Goal: Information Seeking & Learning: Understand process/instructions

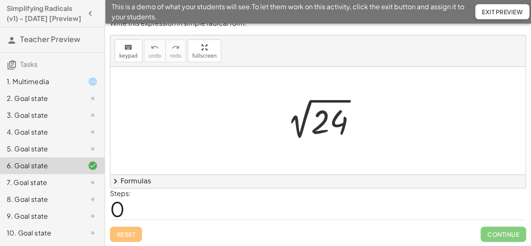
scroll to position [96, 0]
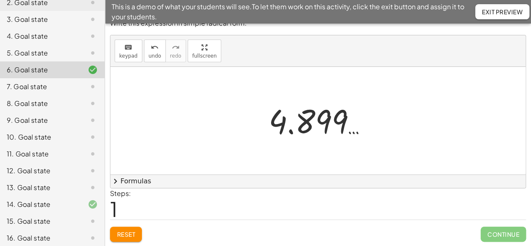
click at [125, 233] on span "Reset" at bounding box center [126, 234] width 18 height 8
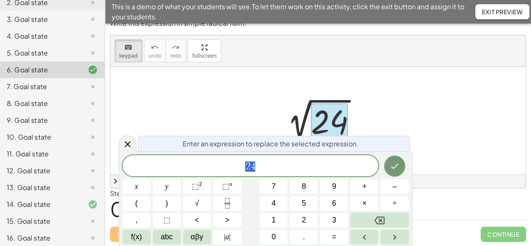
click at [276, 206] on button "4" at bounding box center [273, 203] width 28 height 15
click at [368, 206] on button "×" at bounding box center [364, 203] width 28 height 15
click at [335, 205] on span "6" at bounding box center [334, 202] width 4 height 11
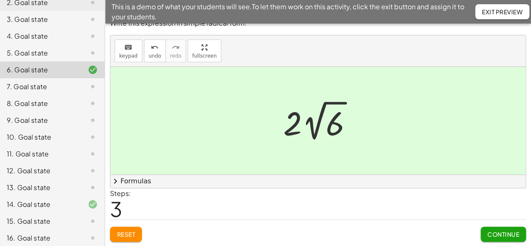
click at [24, 91] on div "7. Goal state" at bounding box center [41, 86] width 68 height 10
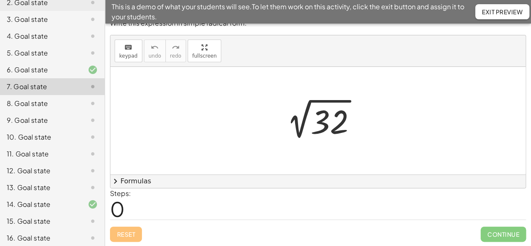
click at [21, 175] on div "12. Goal state" at bounding box center [41, 170] width 68 height 10
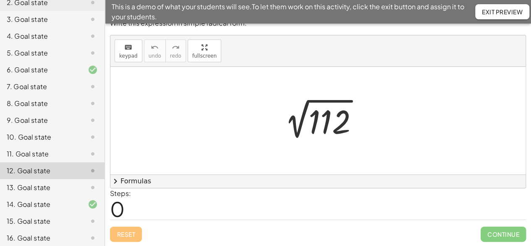
click at [26, 192] on div "13. Goal state" at bounding box center [41, 187] width 68 height 10
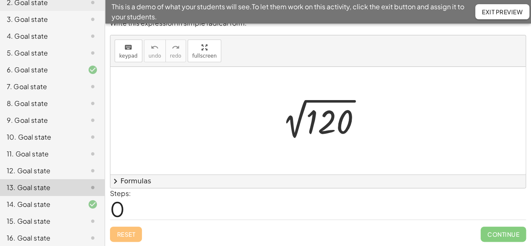
click at [23, 209] on div "14. Goal state" at bounding box center [41, 204] width 68 height 10
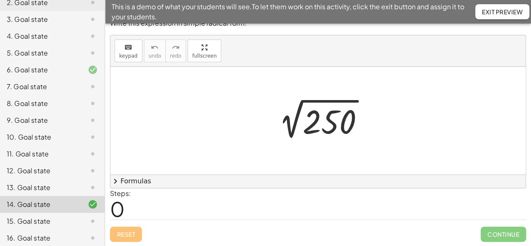
click at [22, 175] on div "12. Goal state" at bounding box center [41, 170] width 68 height 10
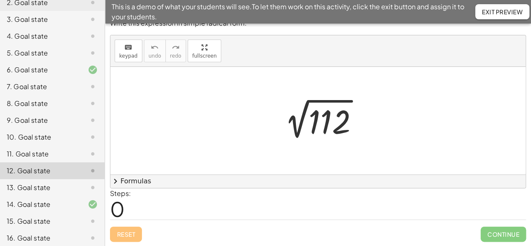
click at [21, 159] on div "11. Goal state" at bounding box center [41, 154] width 68 height 10
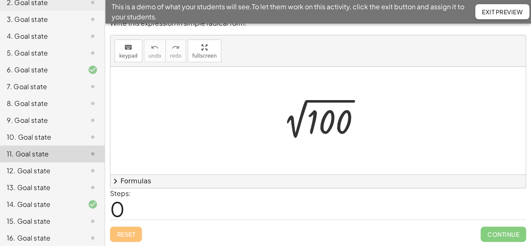
click at [21, 142] on div "10. Goal state" at bounding box center [41, 137] width 68 height 10
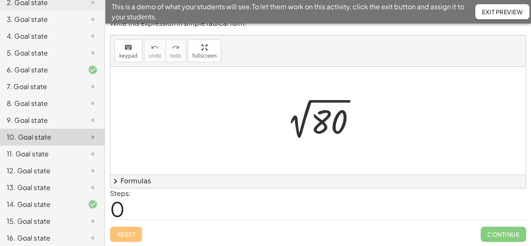
click at [23, 125] on div "9. Goal state" at bounding box center [41, 120] width 68 height 10
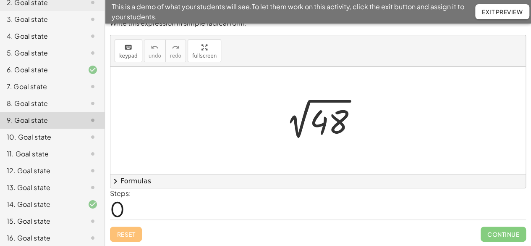
click at [28, 142] on div "10. Goal state" at bounding box center [41, 137] width 68 height 10
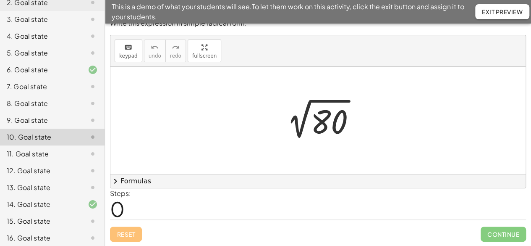
click at [22, 175] on div "12. Goal state" at bounding box center [41, 170] width 68 height 10
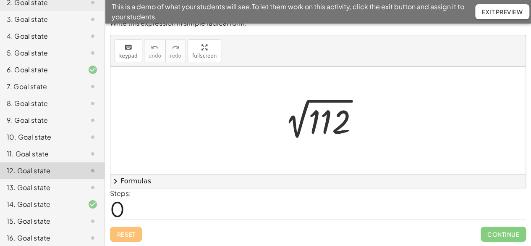
click at [24, 159] on div "11. Goal state" at bounding box center [41, 154] width 68 height 10
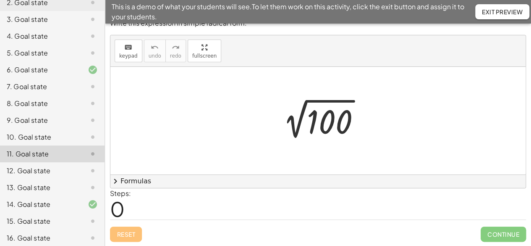
click at [26, 175] on div "12. Goal state" at bounding box center [41, 170] width 68 height 10
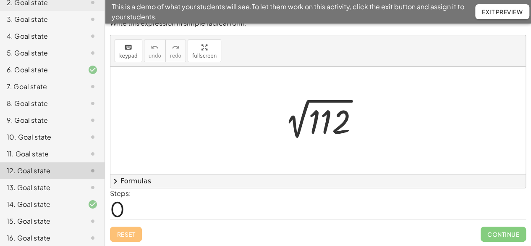
click at [26, 125] on div "9. Goal state" at bounding box center [41, 120] width 68 height 10
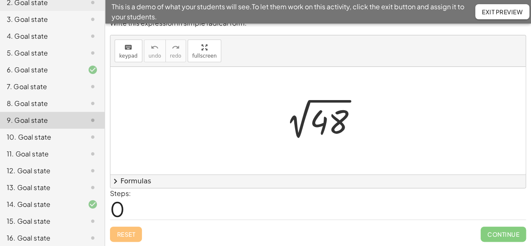
click at [25, 142] on div "10. Goal state" at bounding box center [41, 137] width 68 height 10
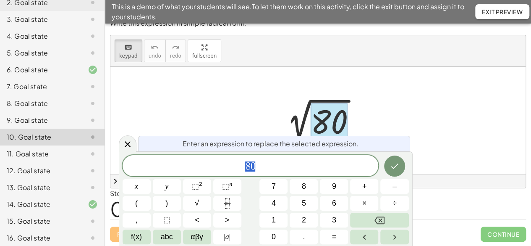
click at [274, 205] on span "4" at bounding box center [274, 202] width 4 height 11
click at [365, 206] on span "×" at bounding box center [364, 202] width 5 height 11
click at [306, 220] on span "2" at bounding box center [304, 219] width 4 height 11
click at [275, 242] on button "0" at bounding box center [273, 236] width 28 height 15
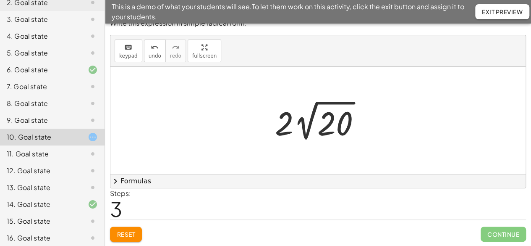
click at [38, 75] on div "6. Goal state" at bounding box center [41, 70] width 68 height 10
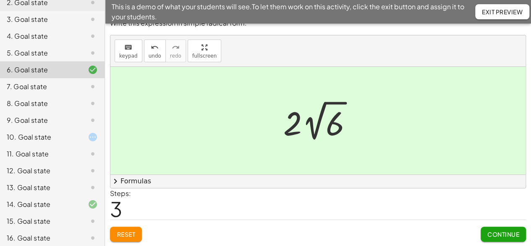
click at [29, 108] on div "8. Goal state" at bounding box center [41, 103] width 68 height 10
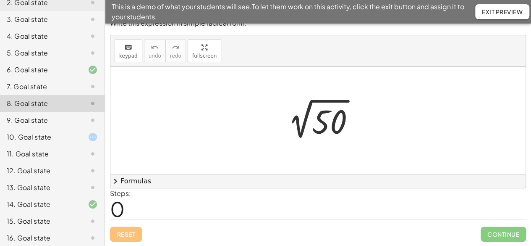
click at [31, 125] on div "9. Goal state" at bounding box center [41, 120] width 68 height 10
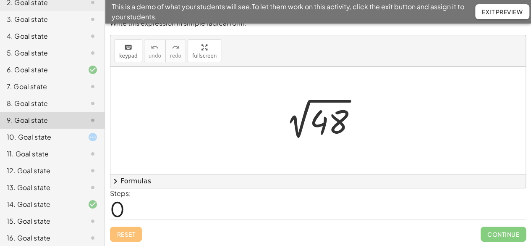
click at [32, 142] on div "10. Goal state" at bounding box center [41, 137] width 68 height 10
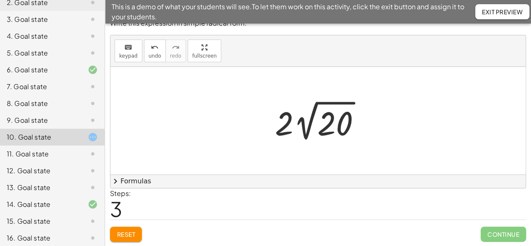
click at [122, 230] on span "Reset" at bounding box center [126, 234] width 18 height 8
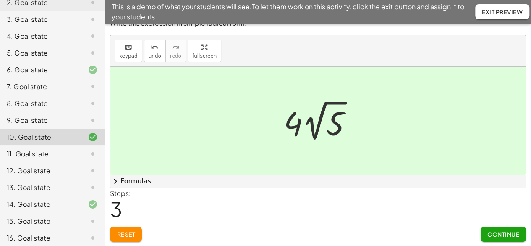
click at [30, 196] on div "12. Goal state" at bounding box center [52, 204] width 105 height 17
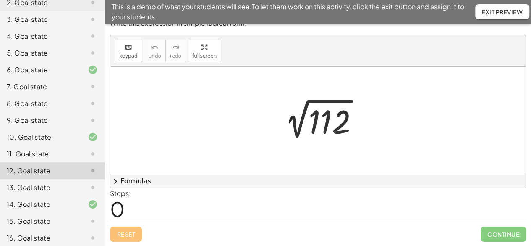
click at [32, 142] on div "10. Goal state" at bounding box center [41, 137] width 68 height 10
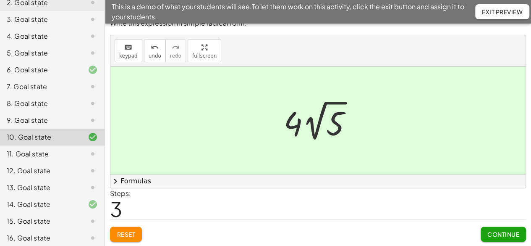
click at [117, 231] on span "Reset" at bounding box center [126, 234] width 18 height 8
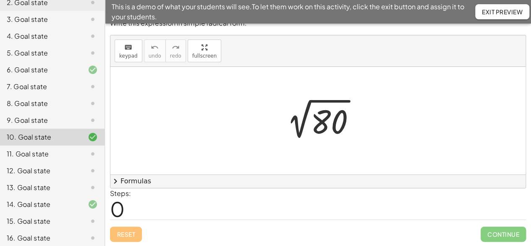
click at [29, 209] on div "14. Goal state" at bounding box center [41, 204] width 68 height 10
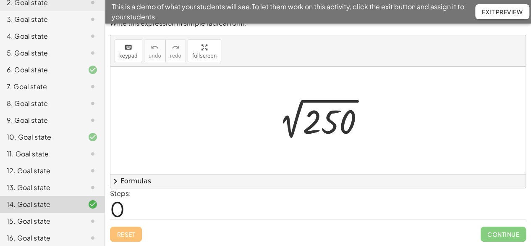
click at [33, 75] on div "6. Goal state" at bounding box center [41, 70] width 68 height 10
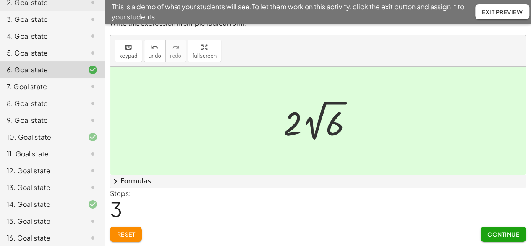
click at [118, 233] on span "Reset" at bounding box center [126, 234] width 18 height 8
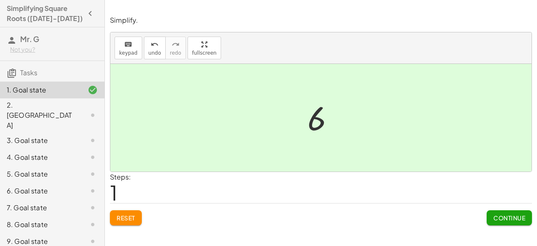
click at [31, 109] on div "2. Canvas" at bounding box center [41, 115] width 68 height 30
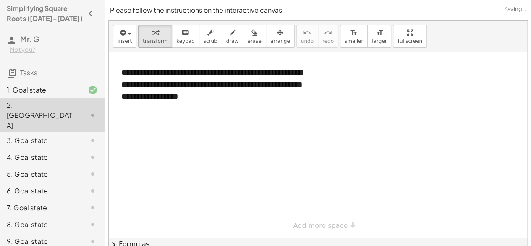
click at [39, 135] on div "3. Goal state" at bounding box center [41, 140] width 68 height 10
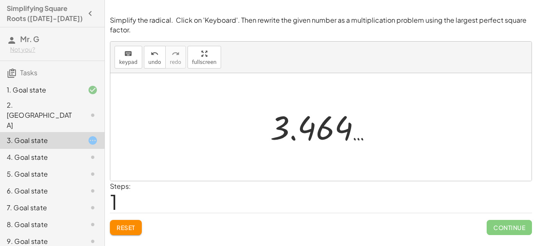
click at [123, 225] on span "Reset" at bounding box center [126, 227] width 18 height 8
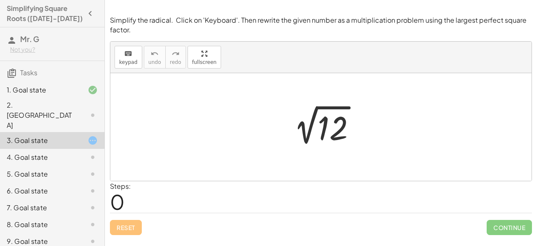
click at [34, 169] on div "5. Goal state" at bounding box center [41, 174] width 68 height 10
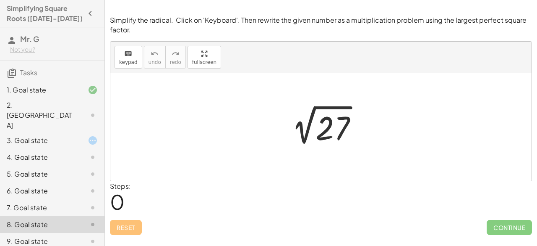
click at [39, 135] on div "3. Goal state" at bounding box center [41, 140] width 68 height 10
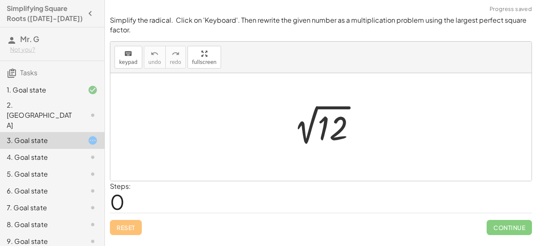
click at [123, 227] on div "Reset Continue" at bounding box center [321, 223] width 422 height 22
click at [29, 90] on div "1. Goal state" at bounding box center [41, 90] width 68 height 10
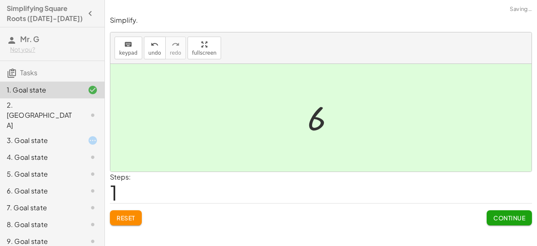
click at [119, 220] on span "Reset" at bounding box center [126, 218] width 18 height 8
